Goal: Navigation & Orientation: Find specific page/section

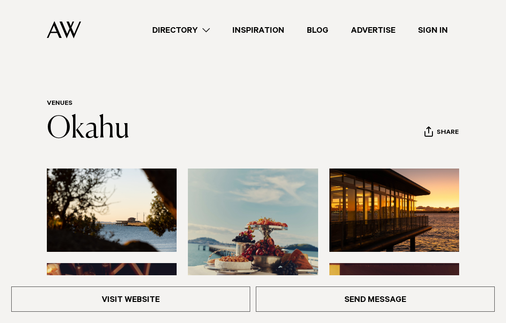
click at [143, 297] on link "Visit Website" at bounding box center [130, 299] width 239 height 25
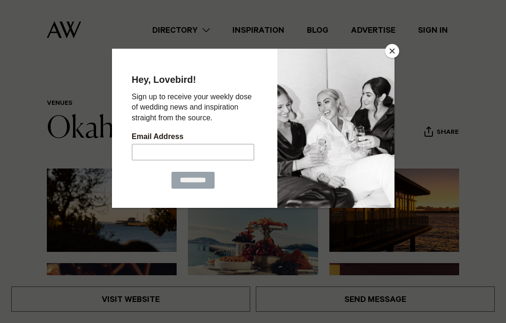
click at [399, 50] on button "Close" at bounding box center [392, 51] width 14 height 14
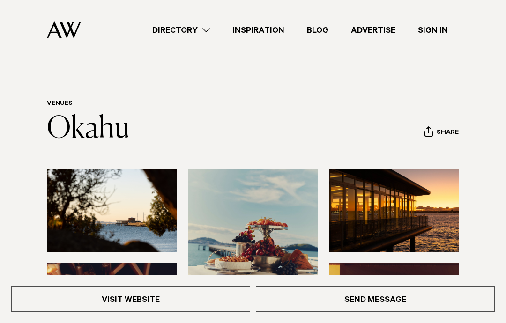
click at [213, 32] on link "Directory" at bounding box center [181, 30] width 80 height 13
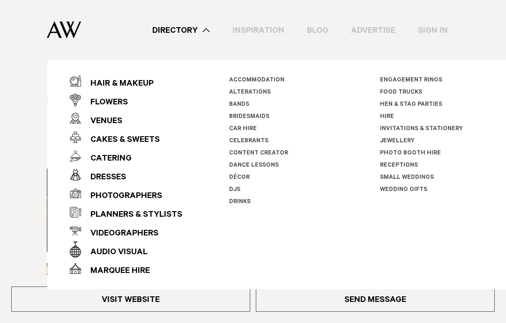
click at [207, 31] on link "Directory" at bounding box center [181, 30] width 80 height 13
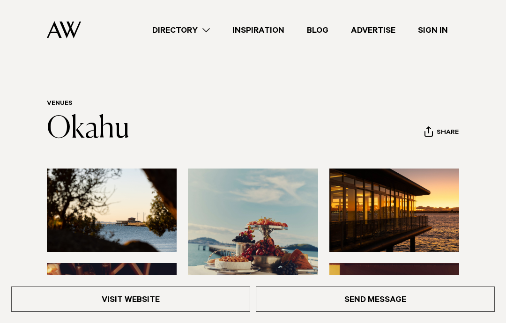
click at [265, 33] on link "Inspiration" at bounding box center [258, 30] width 74 height 13
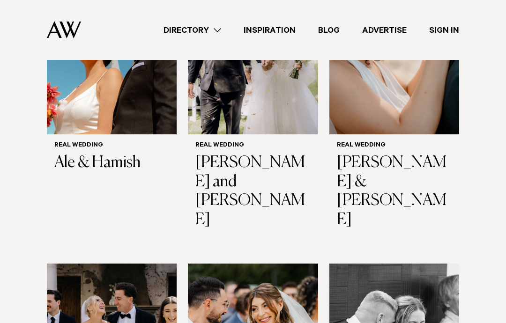
scroll to position [337, 0]
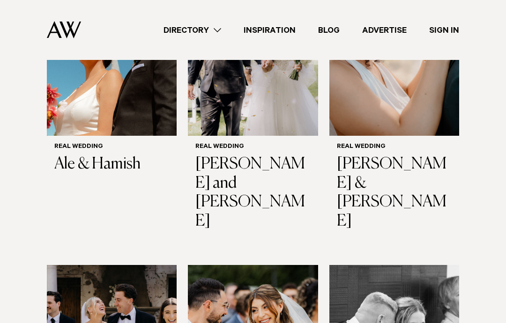
click at [389, 32] on link "Advertise" at bounding box center [384, 30] width 67 height 13
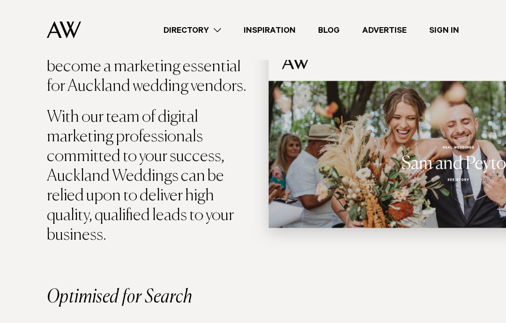
scroll to position [220, 0]
